Goal: Navigation & Orientation: Find specific page/section

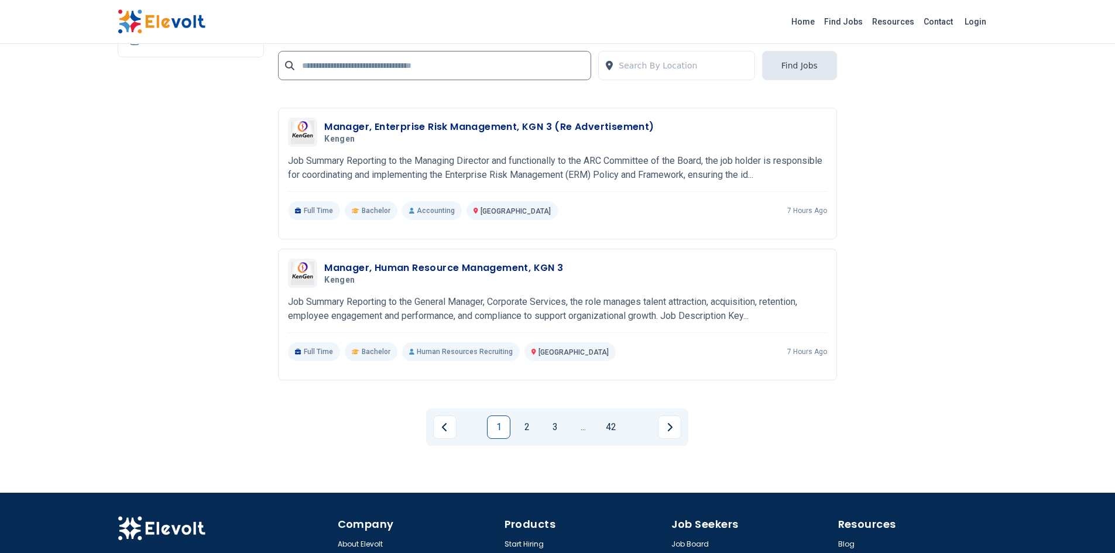
scroll to position [2321, 0]
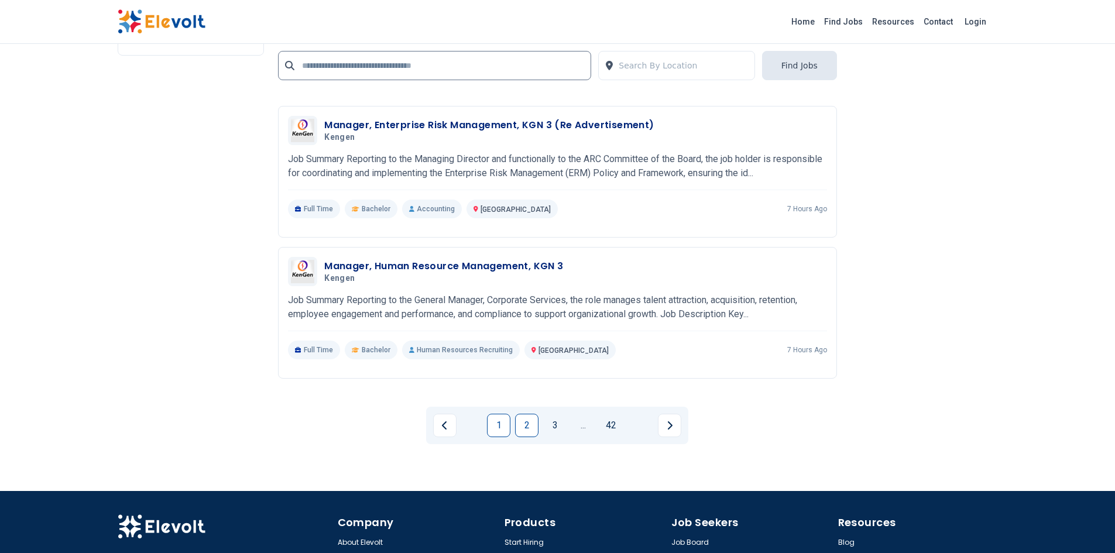
click at [524, 424] on link "2" at bounding box center [526, 425] width 23 height 23
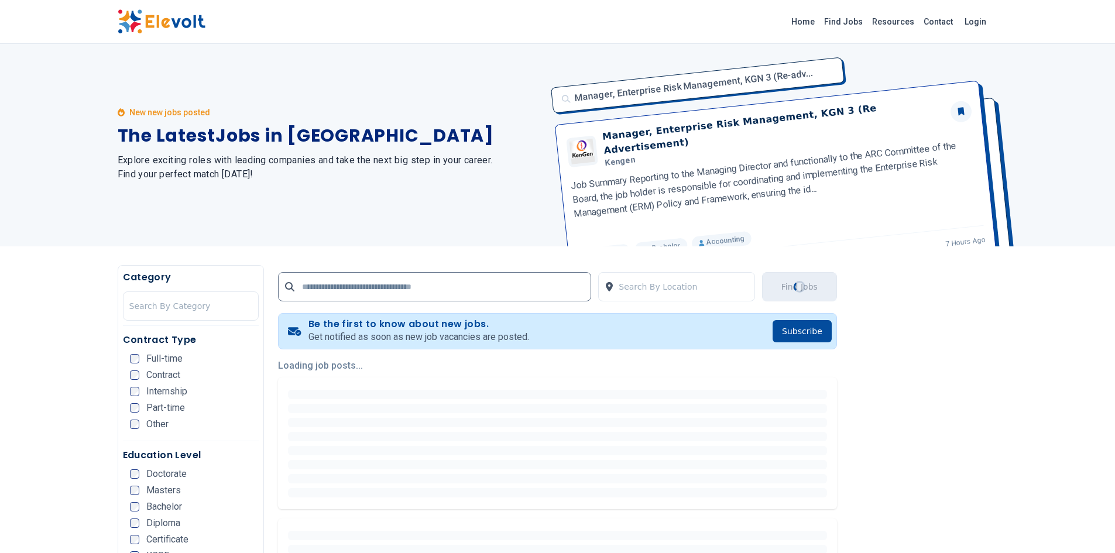
scroll to position [0, 0]
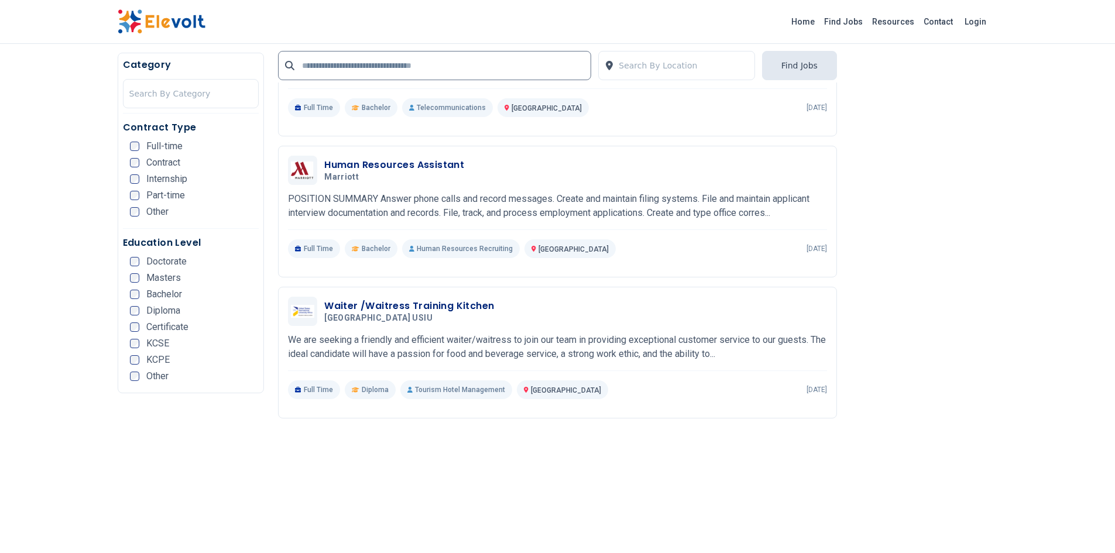
scroll to position [1353, 0]
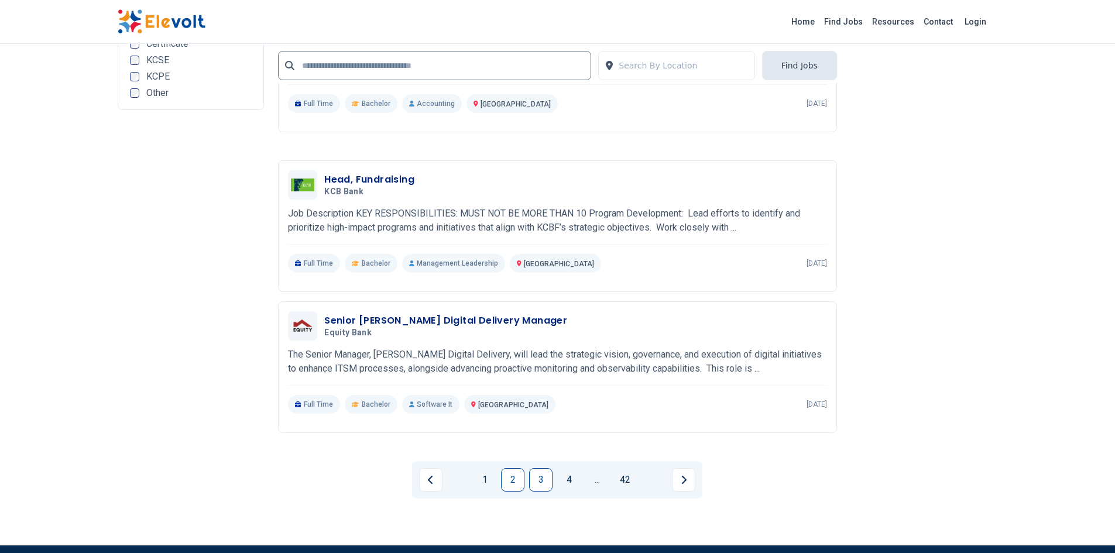
click at [548, 478] on link "3" at bounding box center [540, 479] width 23 height 23
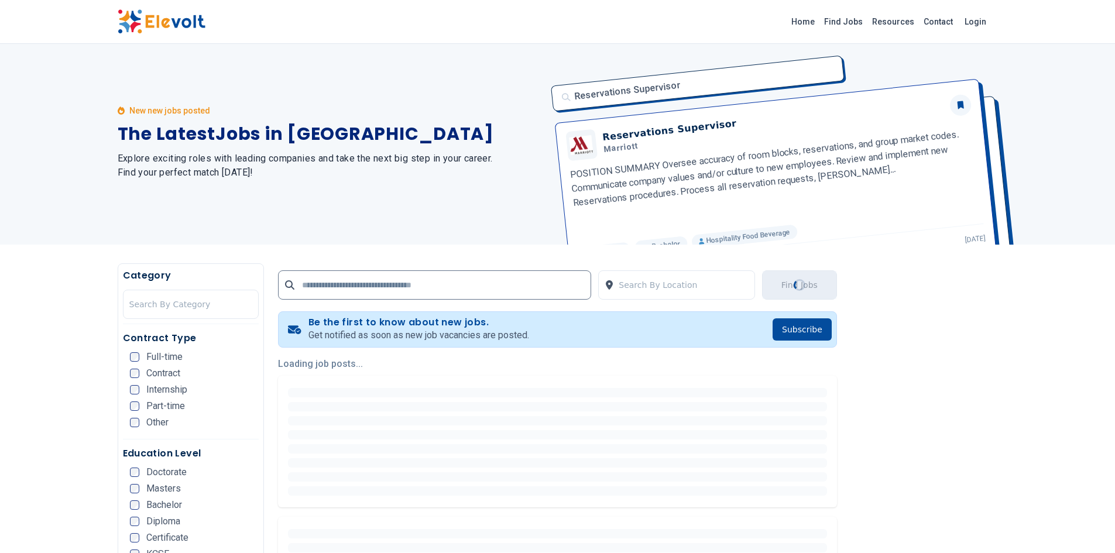
scroll to position [0, 0]
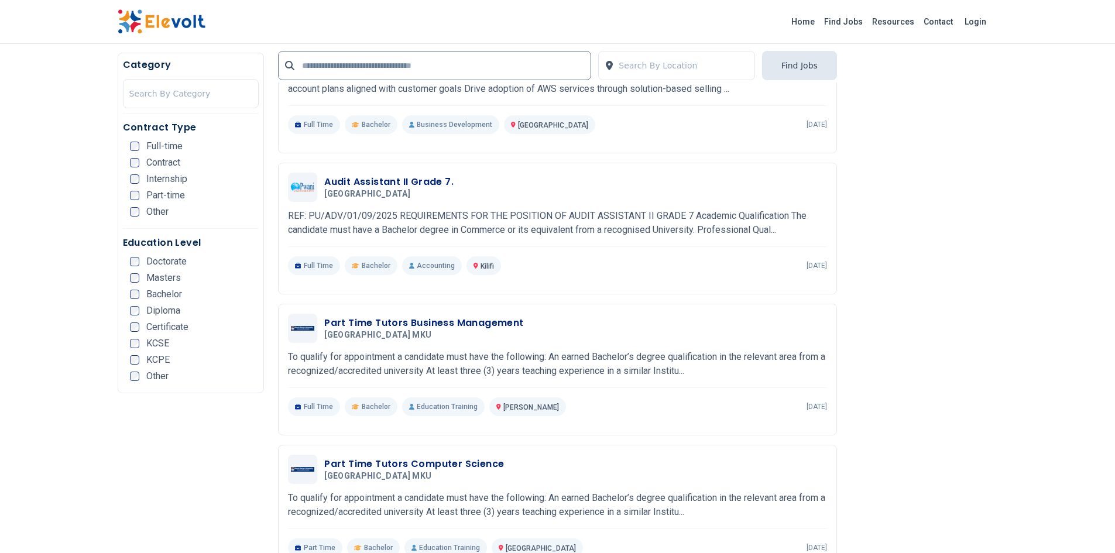
scroll to position [575, 0]
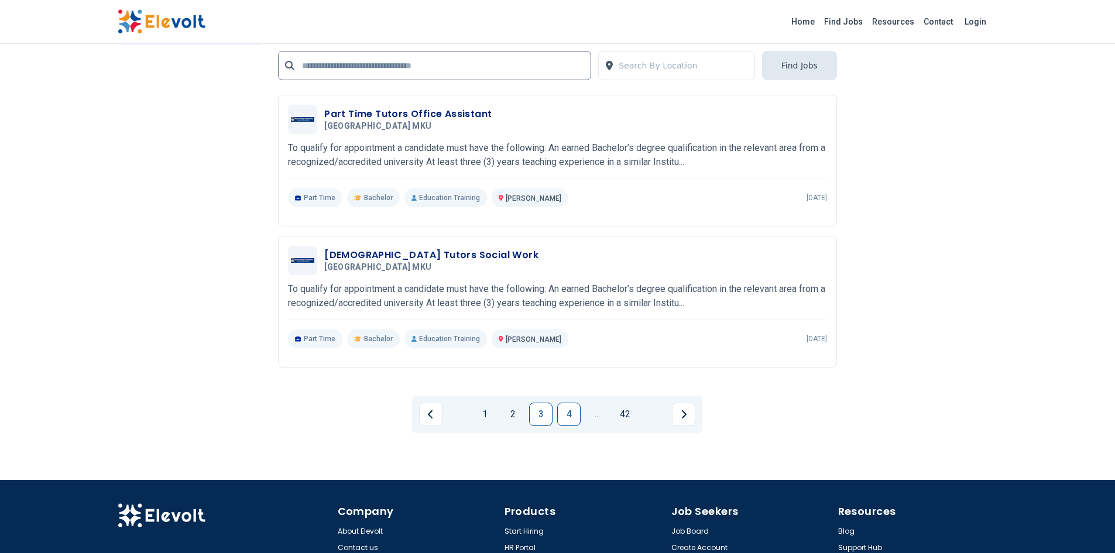
click at [568, 418] on link "4" at bounding box center [568, 414] width 23 height 23
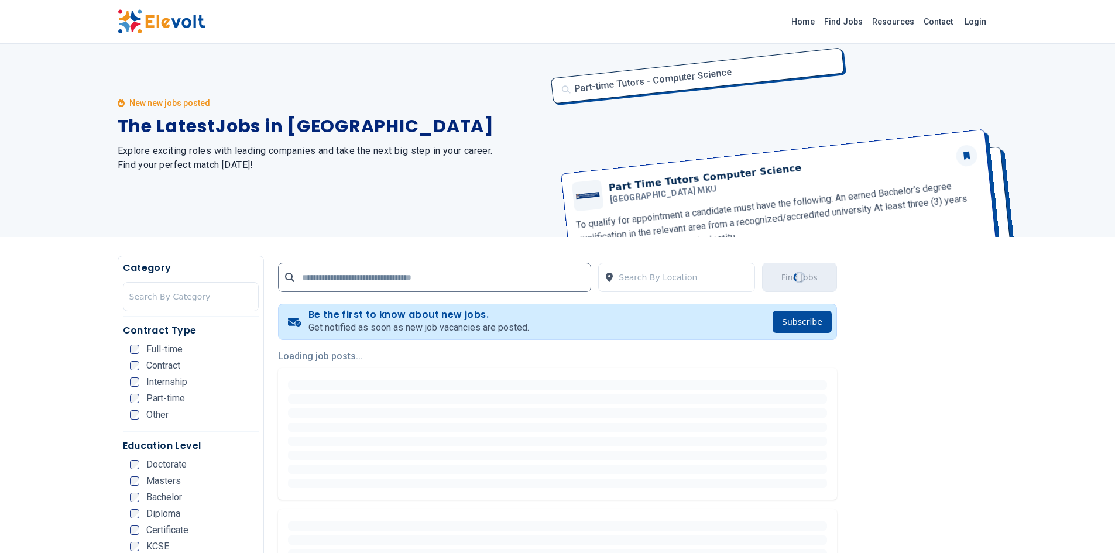
scroll to position [0, 0]
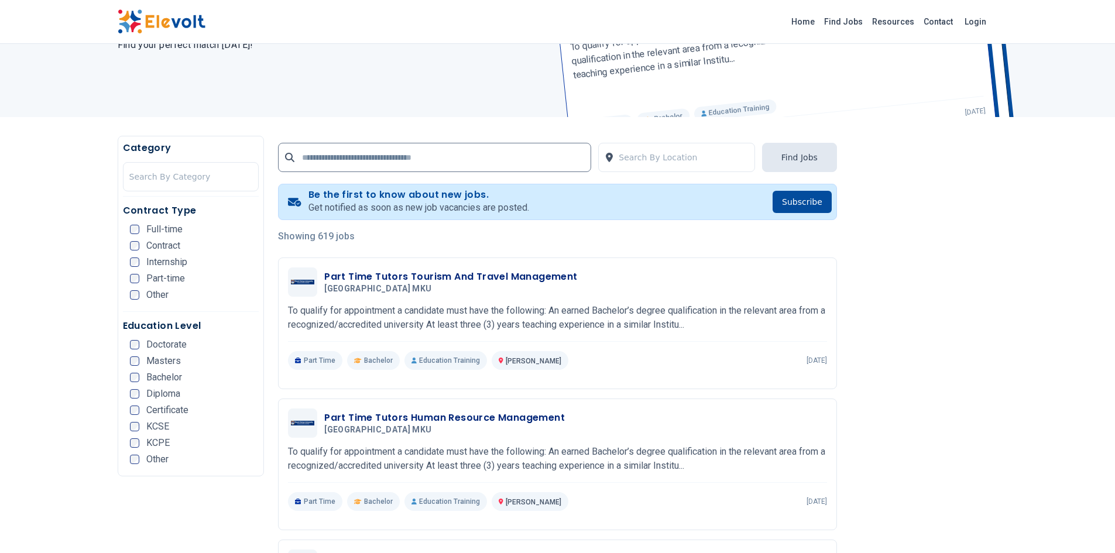
scroll to position [133, 0]
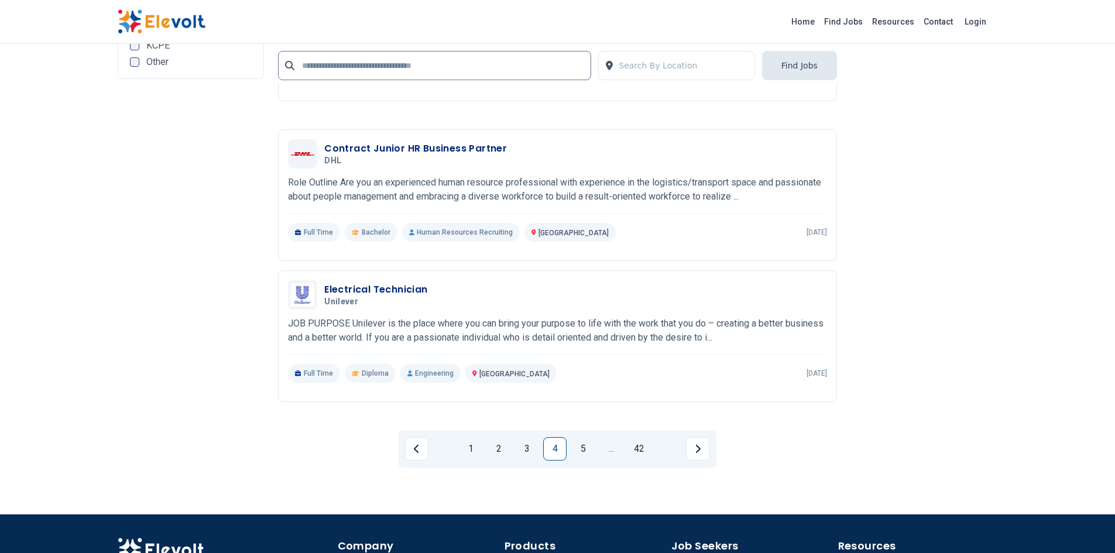
scroll to position [2250, 0]
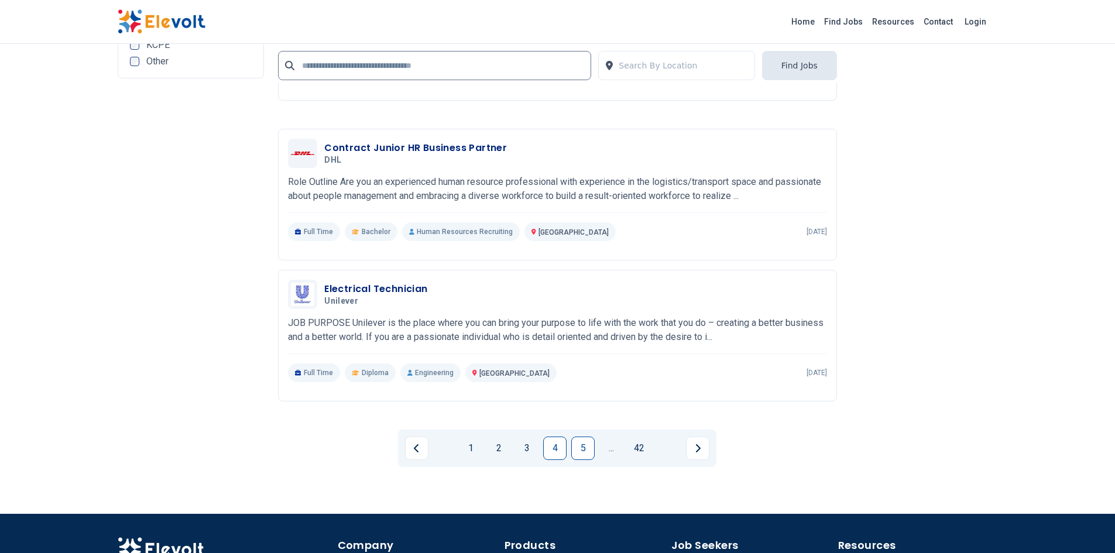
click at [576, 449] on link "5" at bounding box center [582, 447] width 23 height 23
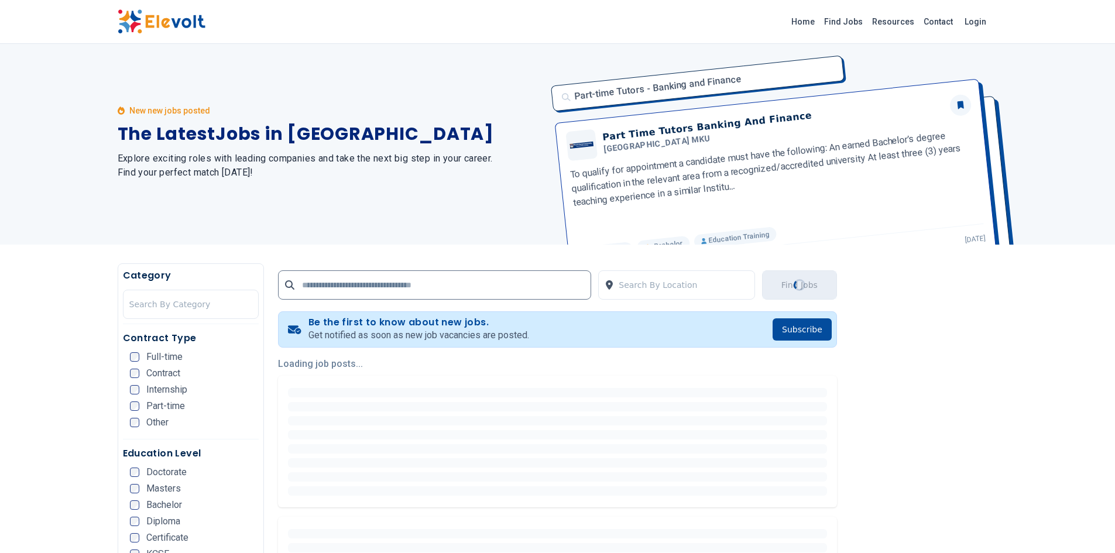
scroll to position [0, 0]
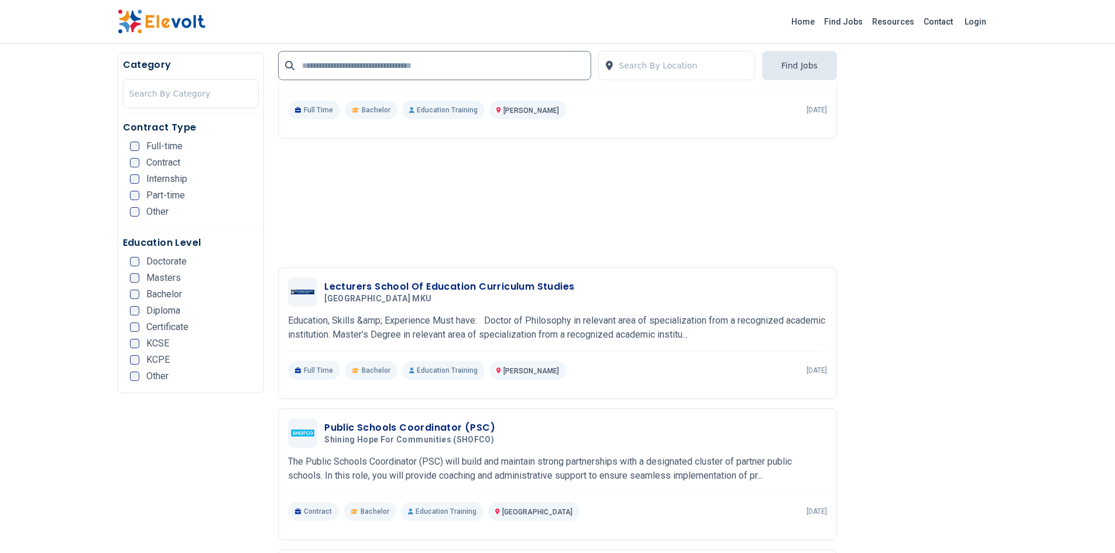
scroll to position [960, 0]
